Goal: Task Accomplishment & Management: Use online tool/utility

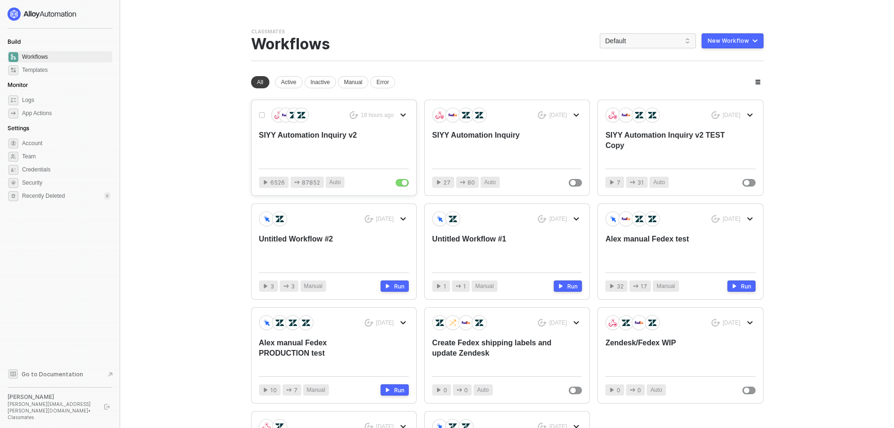
click at [328, 139] on div "SIYY Automation Inquiry v2" at bounding box center [319, 145] width 120 height 31
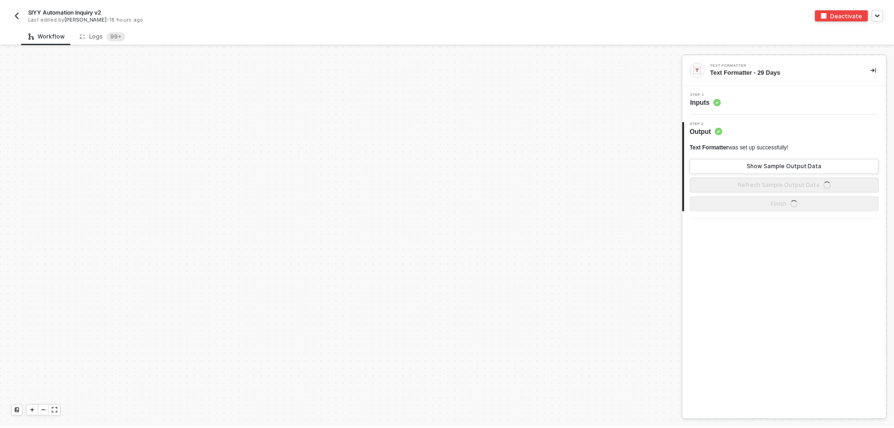
scroll to position [283, 0]
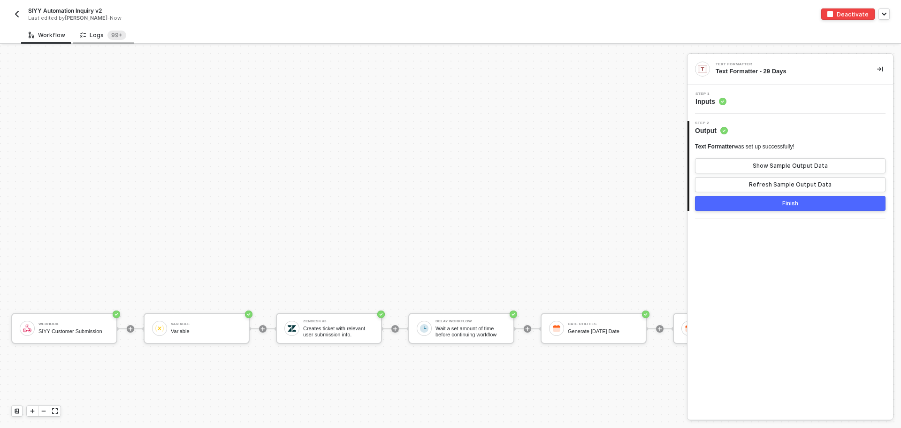
click at [88, 35] on div "Logs 99+" at bounding box center [103, 35] width 46 height 9
